Goal: Task Accomplishment & Management: Complete application form

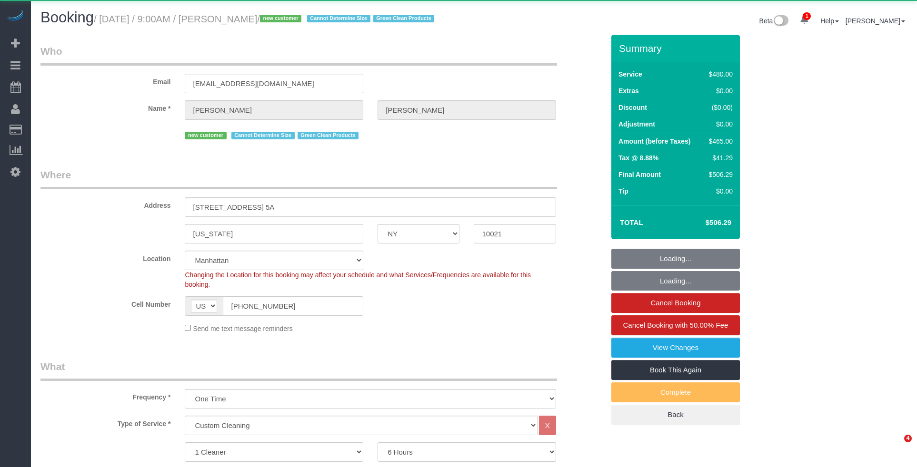
select select "NY"
select select "360"
select select "number:89"
select select "number:72"
select select "number:15"
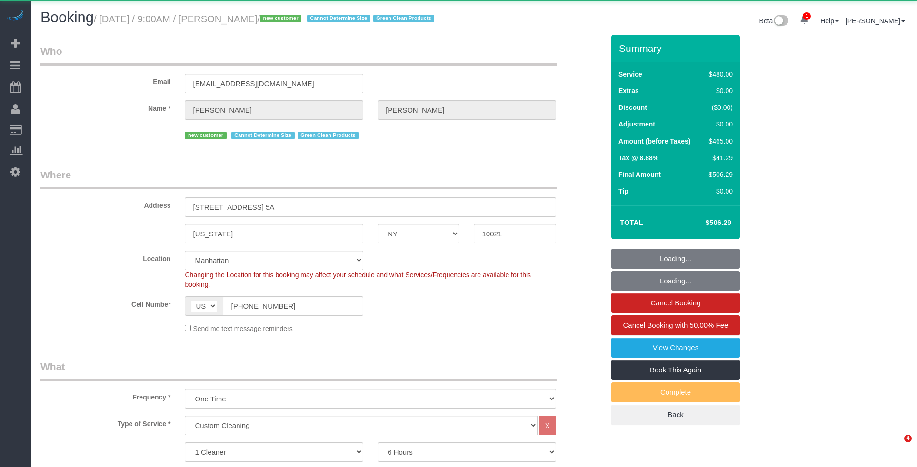
select select "number:5"
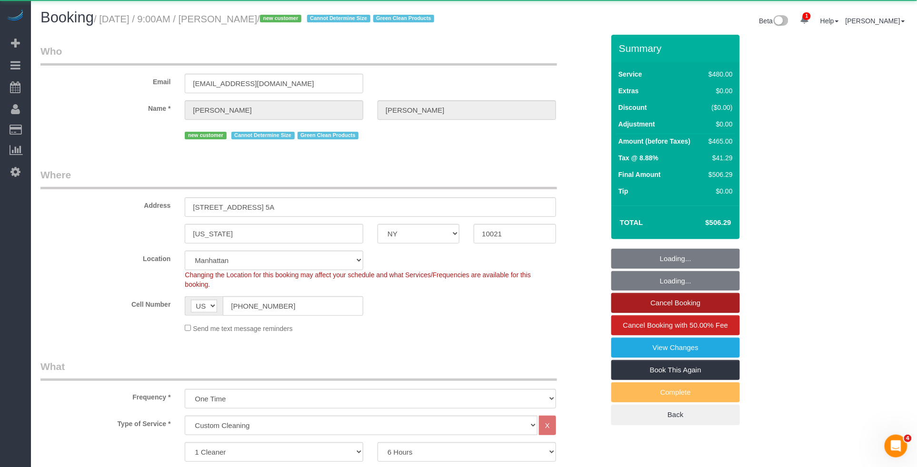
select select "string:stripe-pm_1RxZ9f4VGloSiKo7g3joOv9v"
select select "spot1"
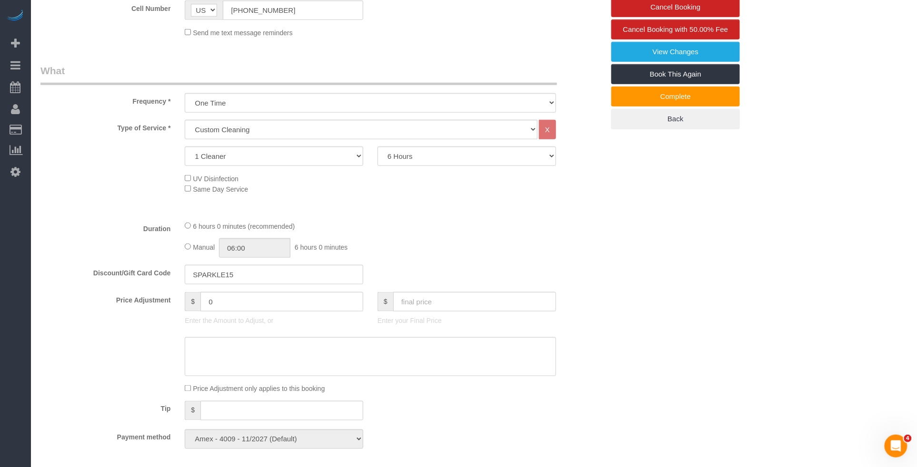
scroll to position [207, 0]
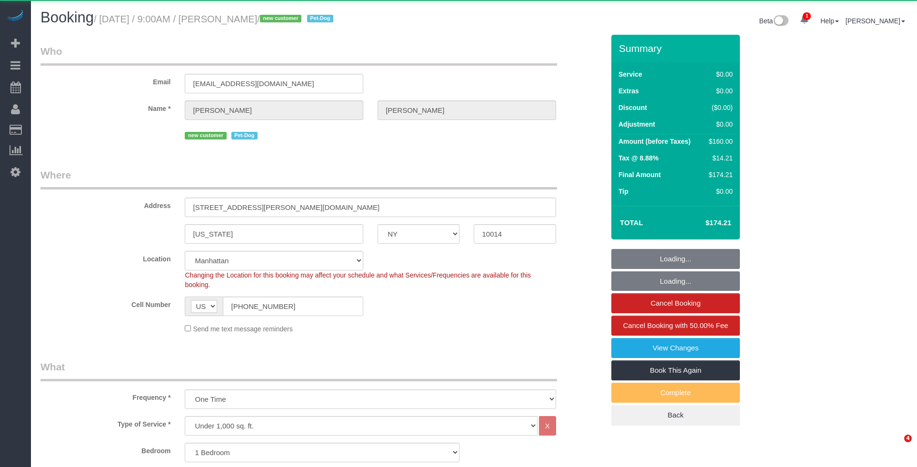
select select "NY"
select select "1"
select select "object:746"
select select "string:stripe-pm_1RyWWZ4VGloSiKo7SbW2pW7P"
select select "1"
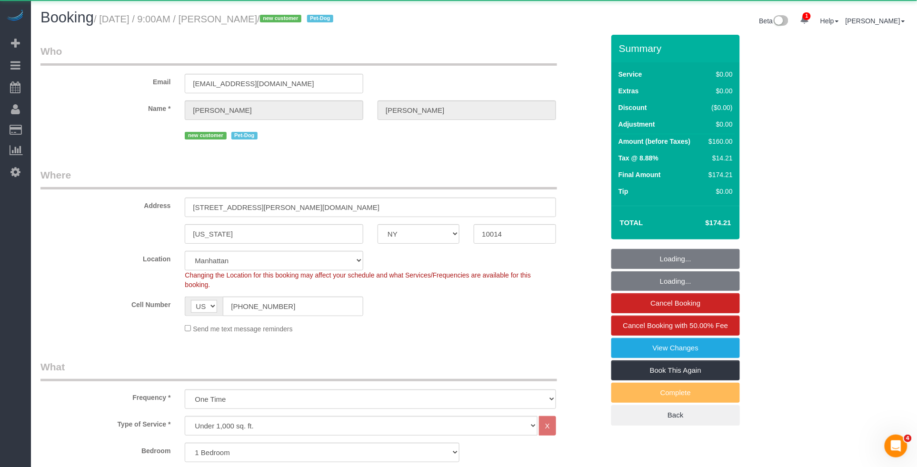
select select "spot1"
select select "number:89"
select select "number:90"
select select "number:13"
select select "number:5"
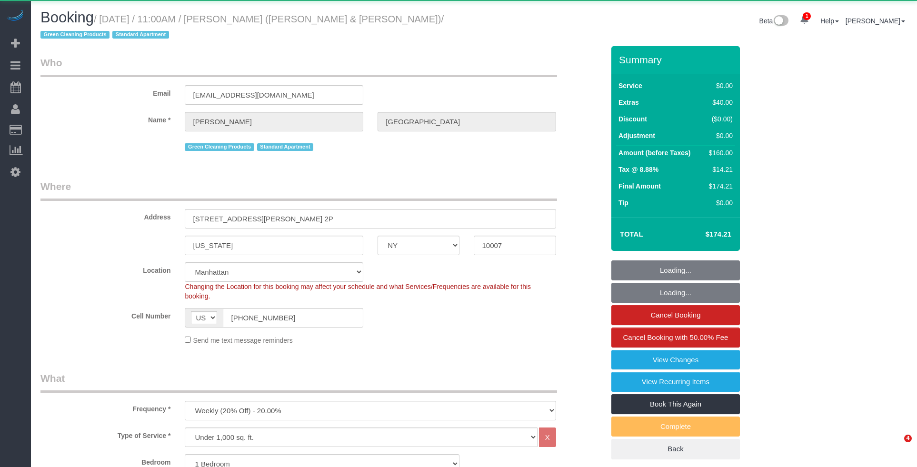
select select "NY"
select select "1"
select select "object:929"
select select "string:stripe-pm_1PoAmE4VGloSiKo7yWsxKTvS"
select select "1"
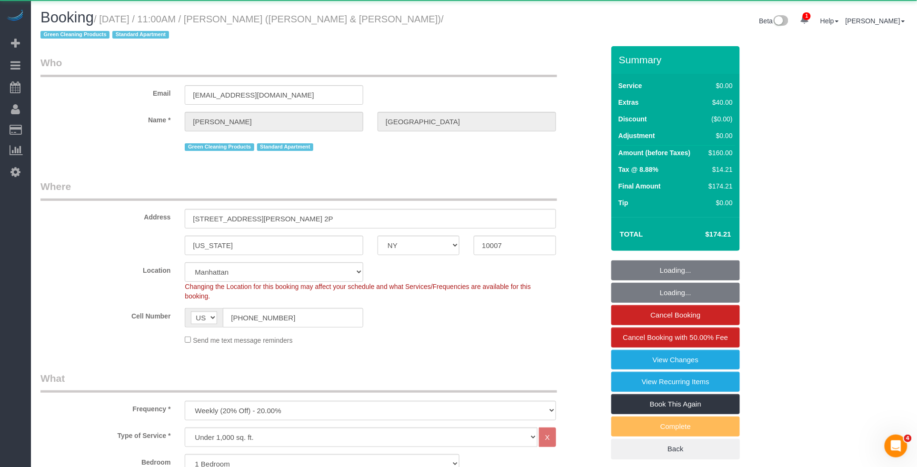
select select "spot1"
select select "number:89"
select select "number:90"
select select "number:15"
select select "number:6"
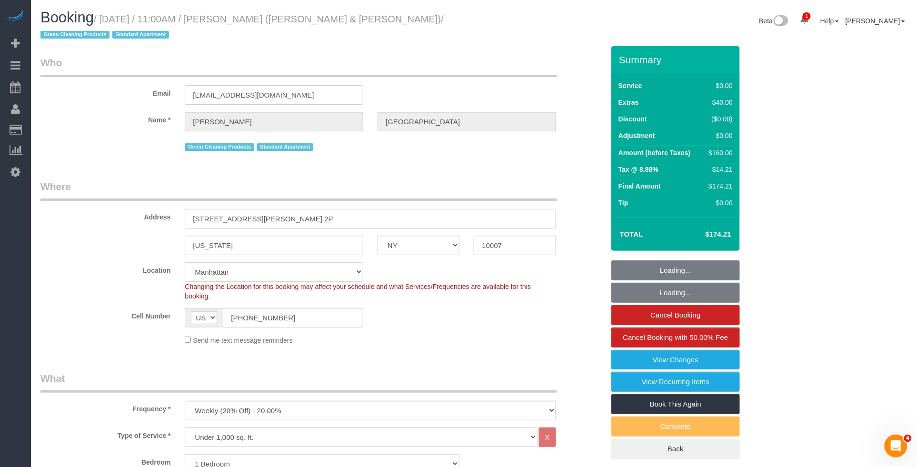
drag, startPoint x: 308, startPoint y: 224, endPoint x: 150, endPoint y: 221, distance: 157.5
click at [144, 222] on div "Address 200 Chambers Street, Apt. 2P" at bounding box center [322, 203] width 578 height 49
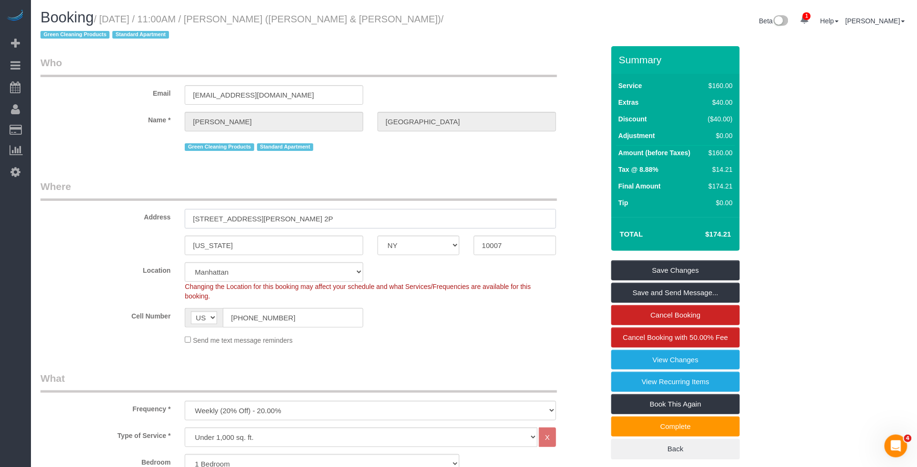
click at [305, 220] on input "200 Chambers Street, Apt. 2P" at bounding box center [370, 219] width 371 height 20
drag, startPoint x: 306, startPoint y: 221, endPoint x: 161, endPoint y: 214, distance: 144.4
click at [138, 217] on div "Address 200 Chambers Street, Apt. 2P" at bounding box center [322, 203] width 578 height 49
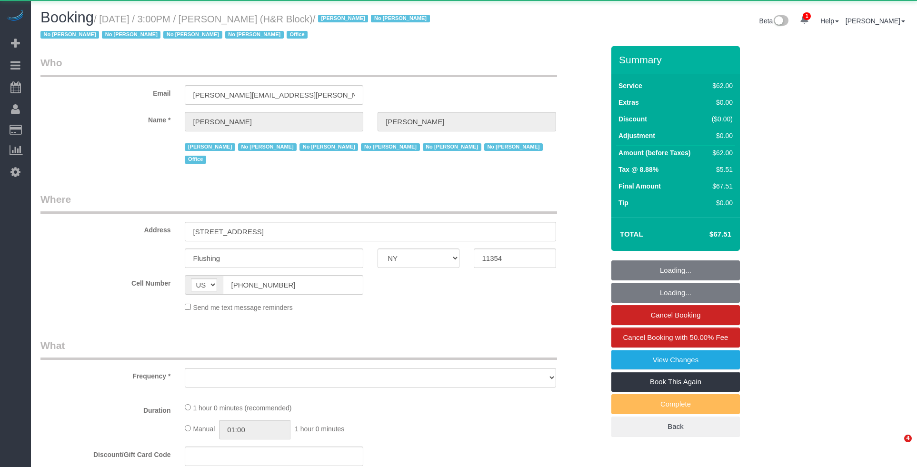
select select "NY"
select select "object:861"
select select "spot1"
select select "number:89"
select select "number:90"
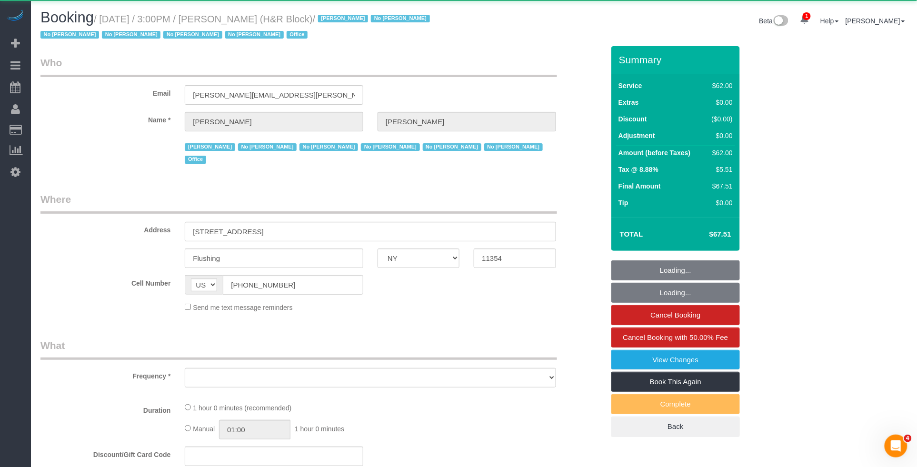
select select "number:15"
select select "number:5"
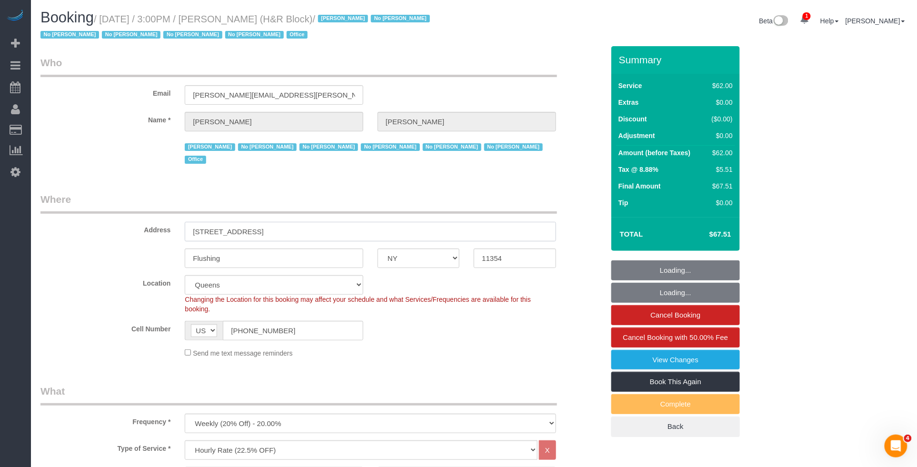
drag, startPoint x: 297, startPoint y: 220, endPoint x: 141, endPoint y: 219, distance: 156.1
click at [141, 219] on div "Address 39-20 Main Street, 2nd Floor" at bounding box center [322, 216] width 578 height 49
